Goal: Information Seeking & Learning: Learn about a topic

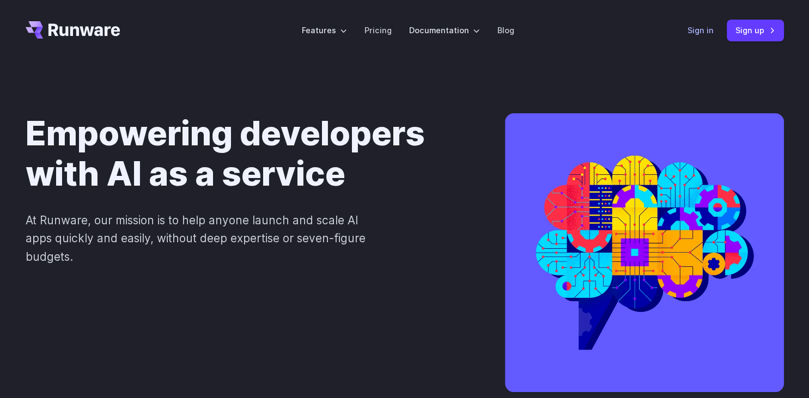
click at [703, 33] on link "Sign in" at bounding box center [700, 30] width 26 height 13
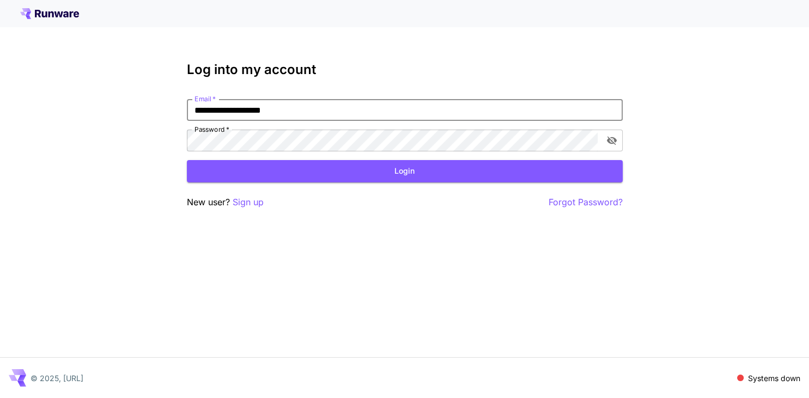
type input "**********"
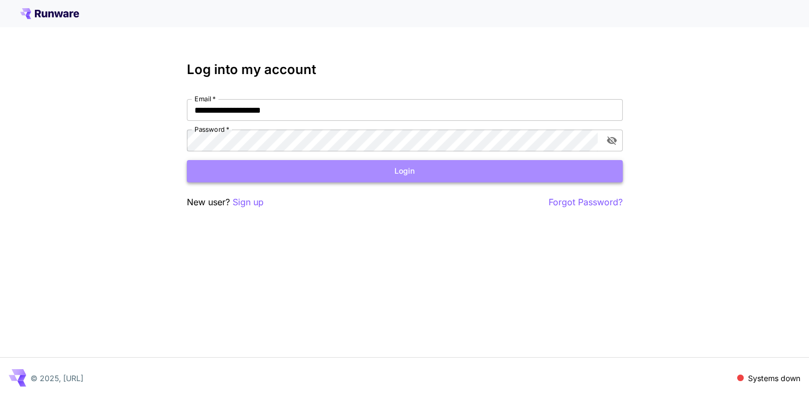
click at [330, 180] on button "Login" at bounding box center [405, 171] width 436 height 22
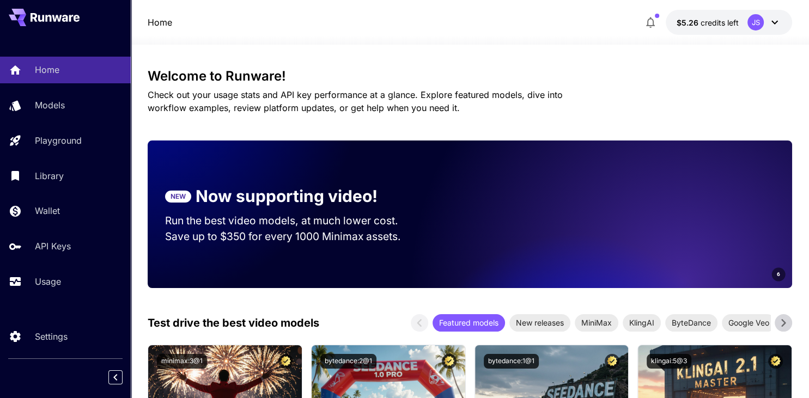
scroll to position [288, 0]
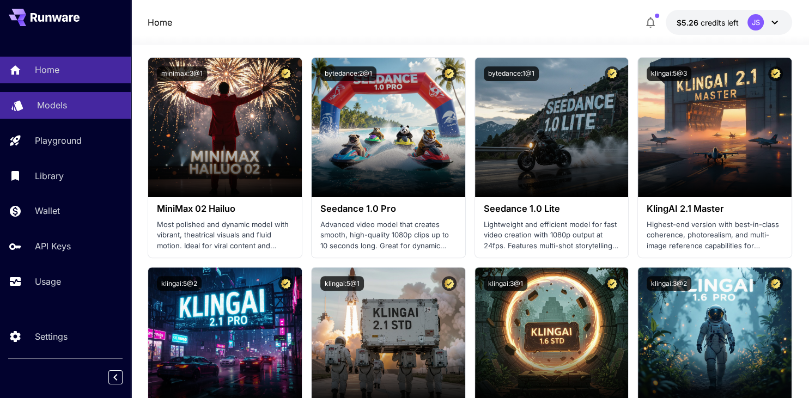
click at [50, 111] on p "Models" at bounding box center [52, 105] width 30 height 13
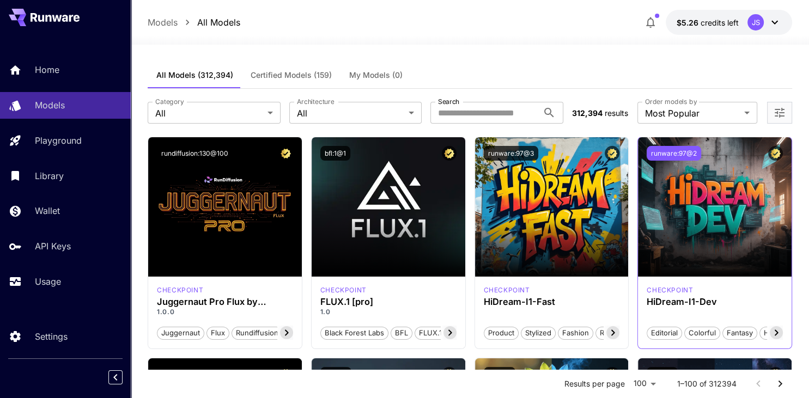
click at [687, 152] on button "runware:97@2" at bounding box center [674, 153] width 54 height 15
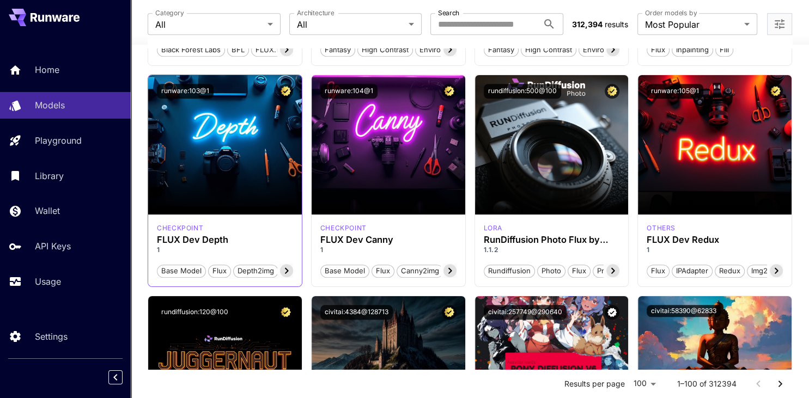
scroll to position [920, 0]
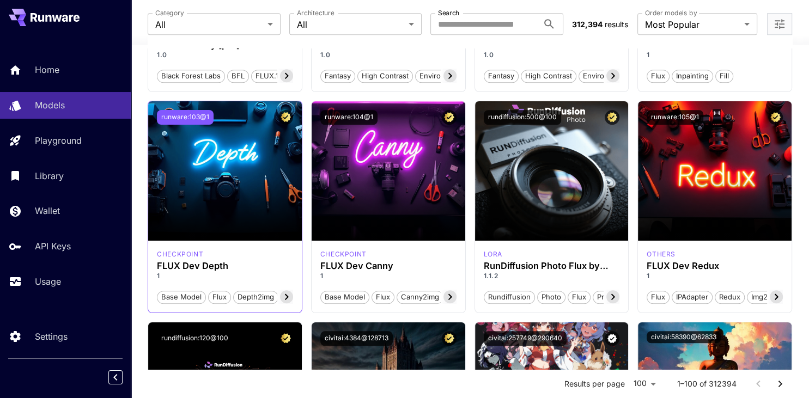
click at [173, 112] on button "runware:103@1" at bounding box center [185, 117] width 57 height 15
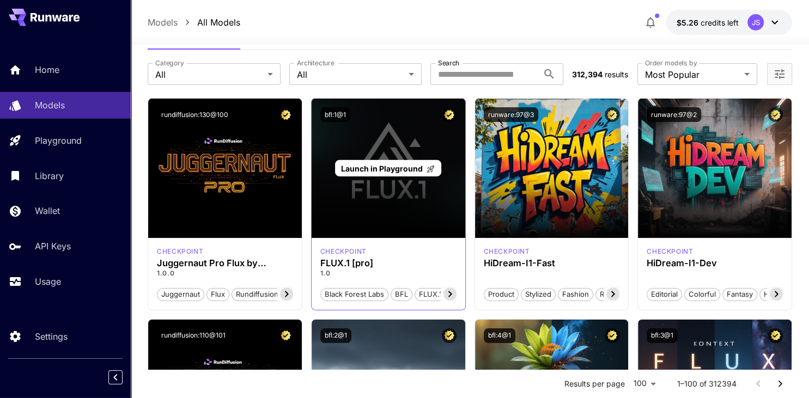
scroll to position [0, 0]
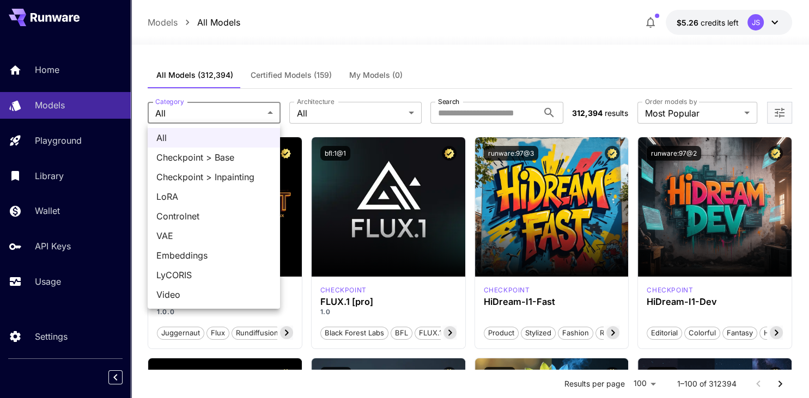
click at [343, 112] on div at bounding box center [404, 199] width 809 height 398
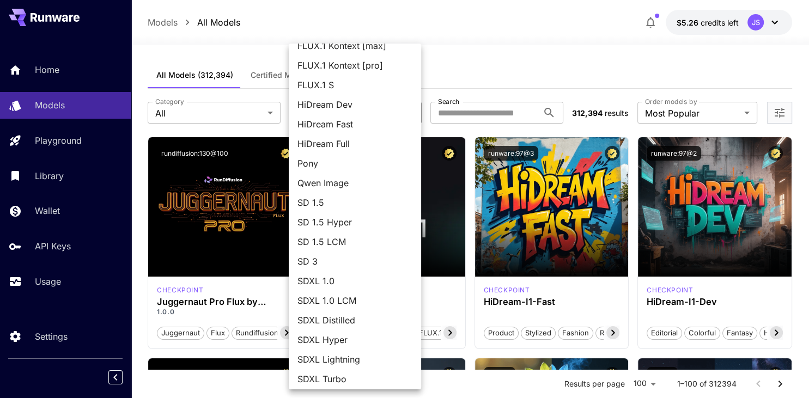
scroll to position [74, 0]
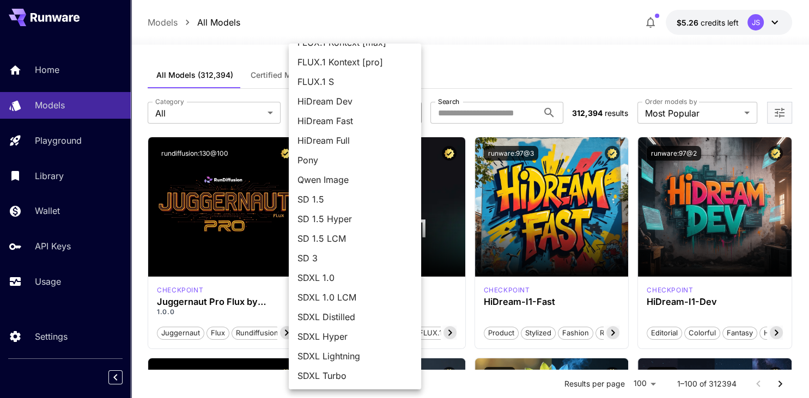
click at [502, 71] on div at bounding box center [404, 199] width 809 height 398
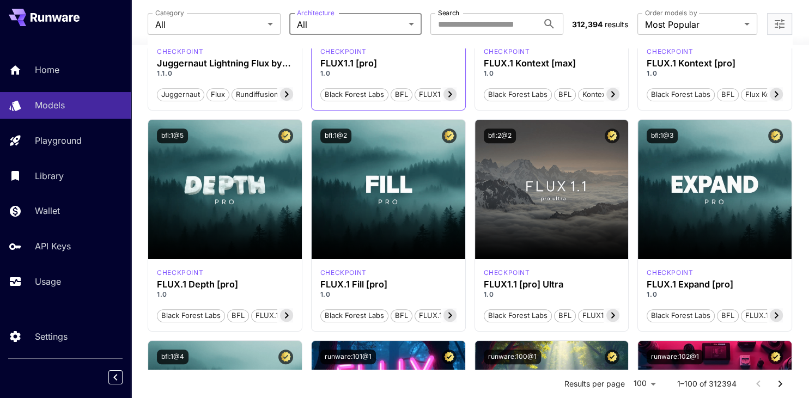
scroll to position [288, 0]
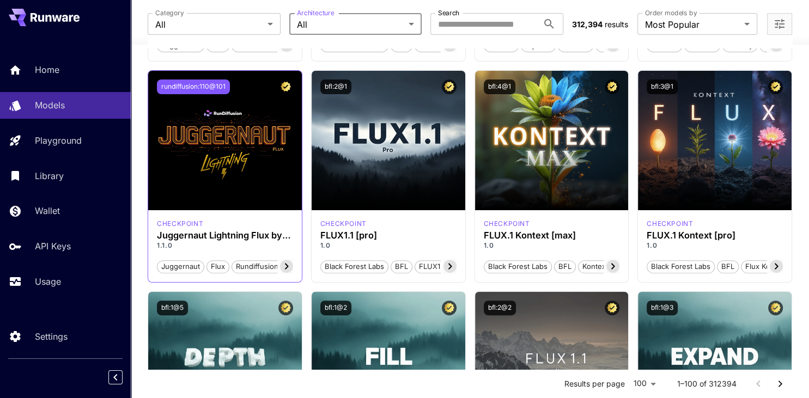
click at [195, 82] on button "rundiffusion:110@101" at bounding box center [193, 87] width 73 height 15
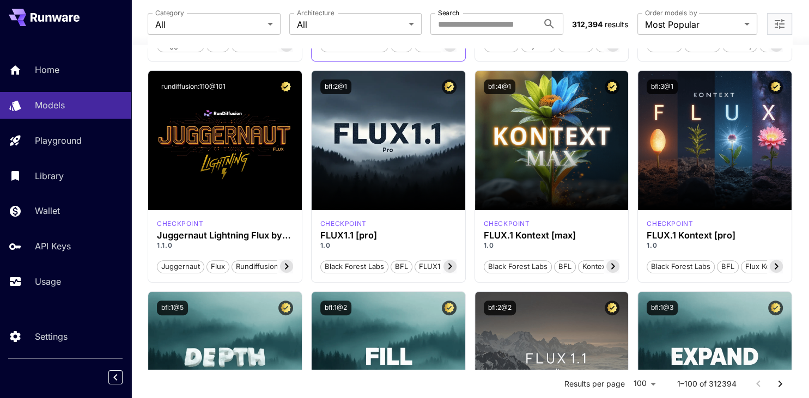
scroll to position [57, 0]
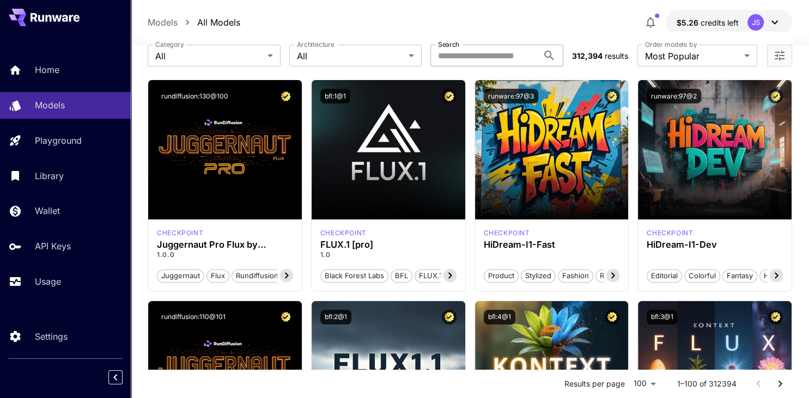
click at [498, 56] on input "Search" at bounding box center [484, 56] width 108 height 22
type input "****"
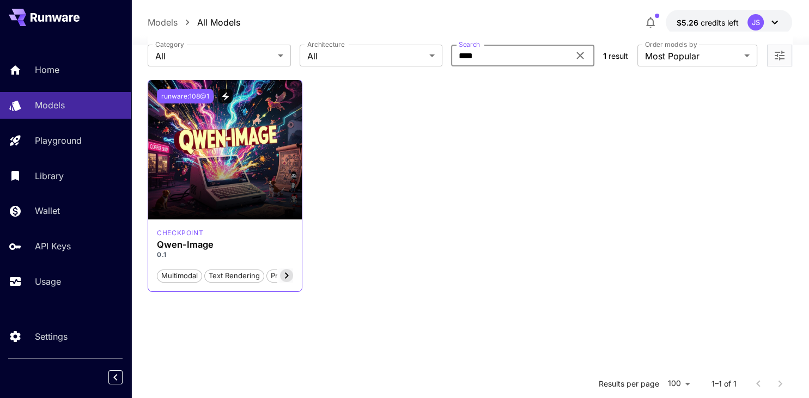
click at [197, 92] on button "runware:108@1" at bounding box center [185, 96] width 57 height 15
click at [498, 55] on input "****" at bounding box center [510, 56] width 118 height 22
click at [577, 56] on icon at bounding box center [580, 55] width 13 height 13
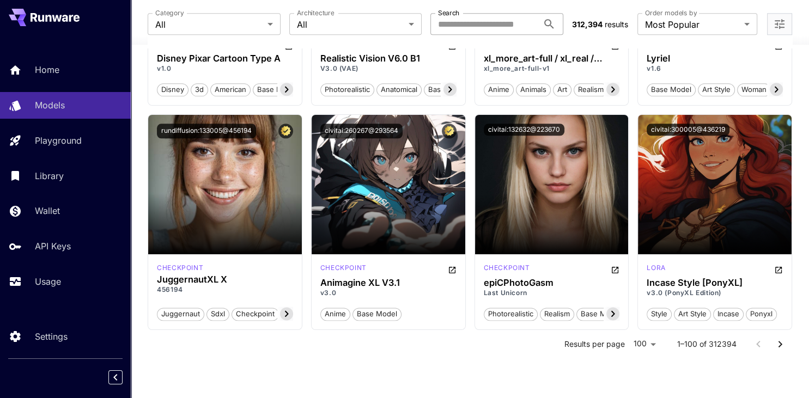
scroll to position [5387, 0]
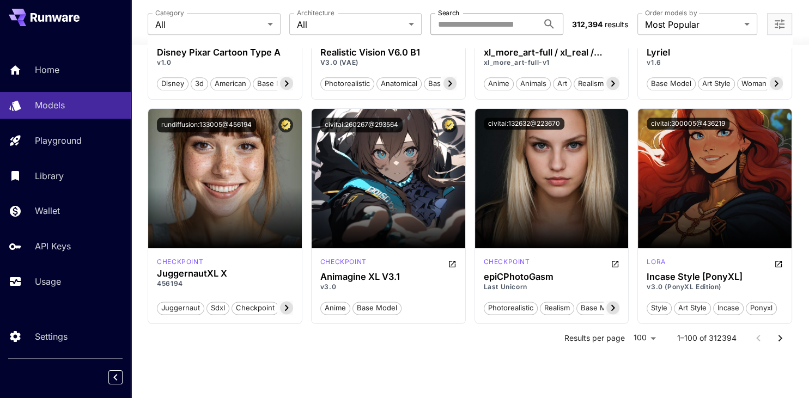
click at [781, 332] on icon "Go to next page" at bounding box center [780, 338] width 13 height 13
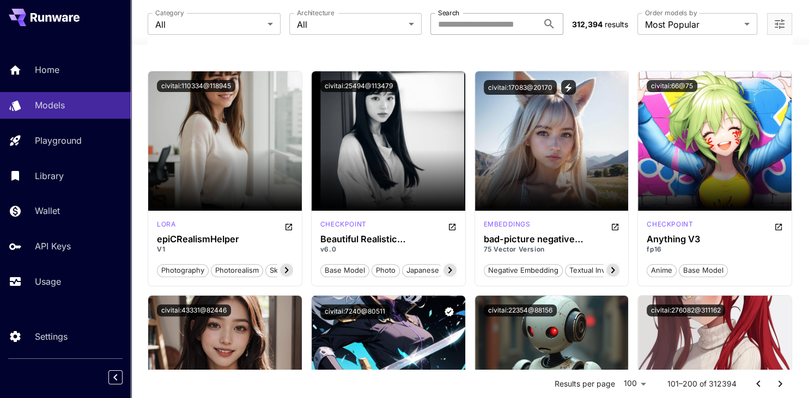
scroll to position [0, 0]
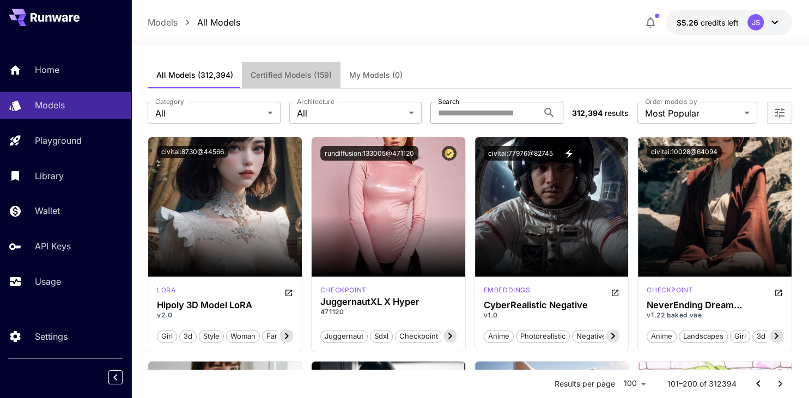
click at [282, 76] on span "Certified Models (159)" at bounding box center [291, 75] width 81 height 10
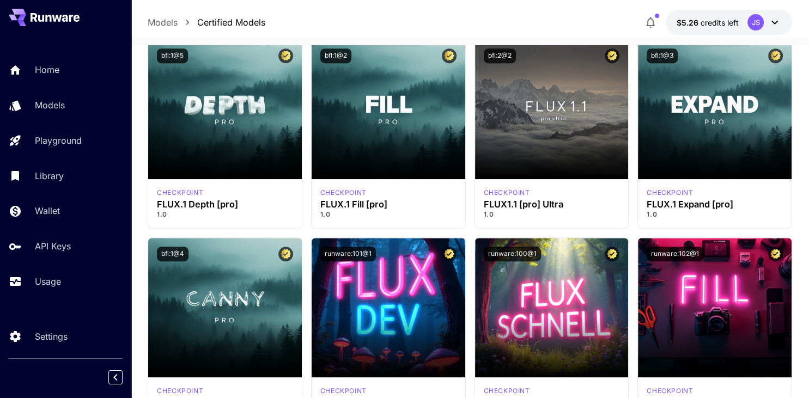
scroll to position [690, 0]
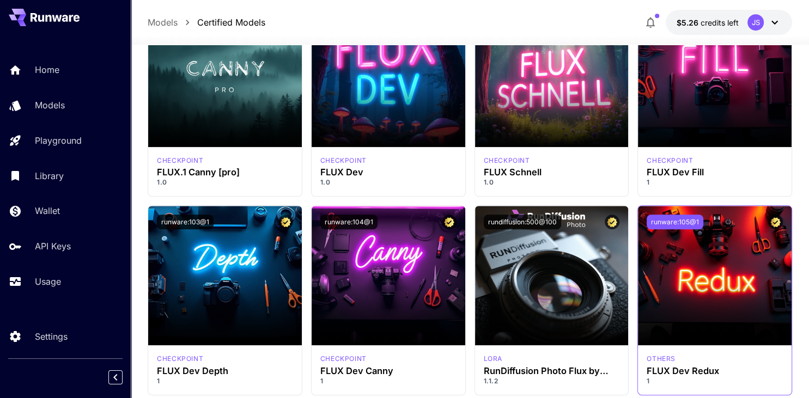
click at [684, 217] on button "runware:105@1" at bounding box center [675, 222] width 57 height 15
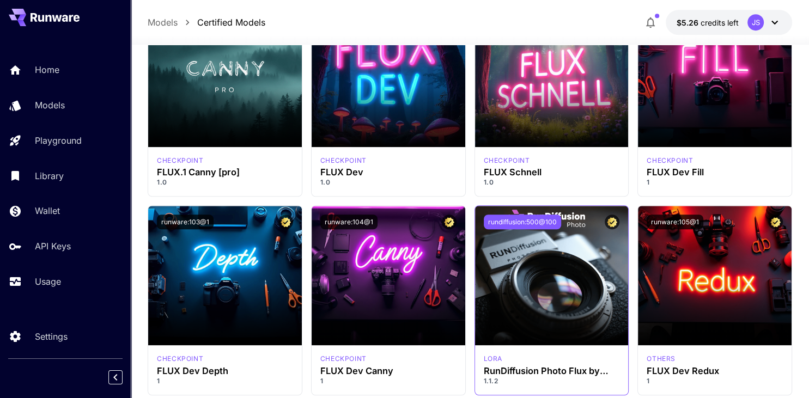
click at [530, 225] on button "rundiffusion:500@100" at bounding box center [522, 222] width 77 height 15
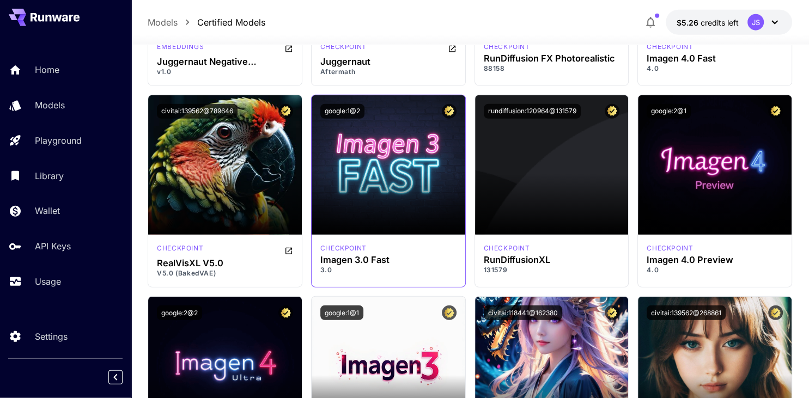
scroll to position [2761, 0]
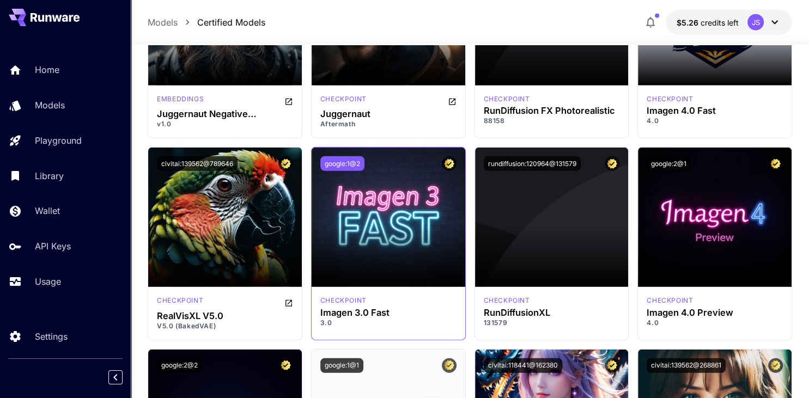
click at [343, 160] on button "google:1@2" at bounding box center [342, 163] width 44 height 15
